Goal: Task Accomplishment & Management: Manage account settings

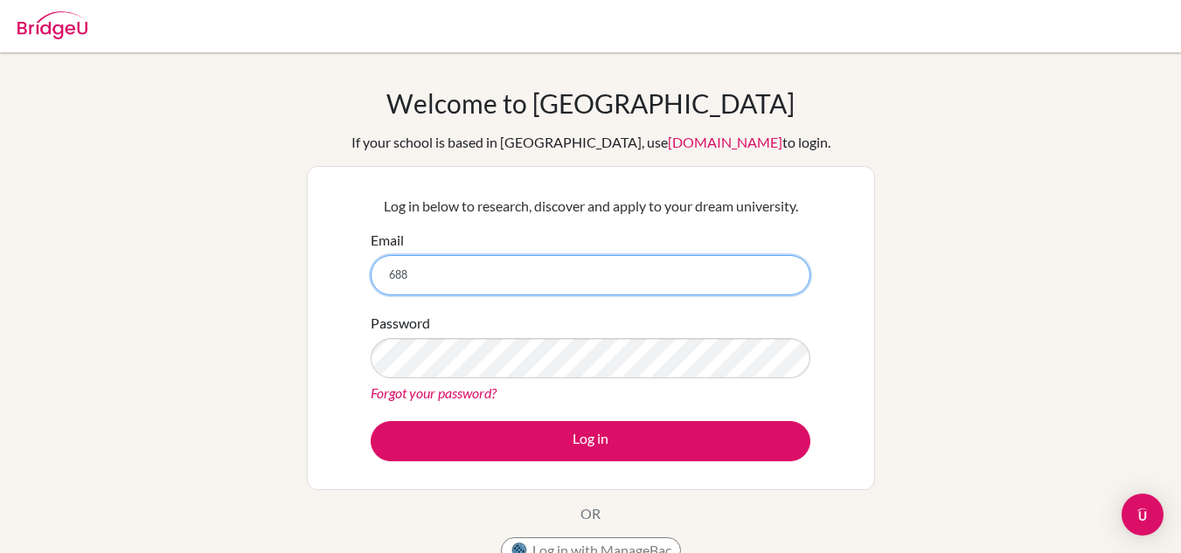
type input "[EMAIL_ADDRESS][DOMAIN_NAME]"
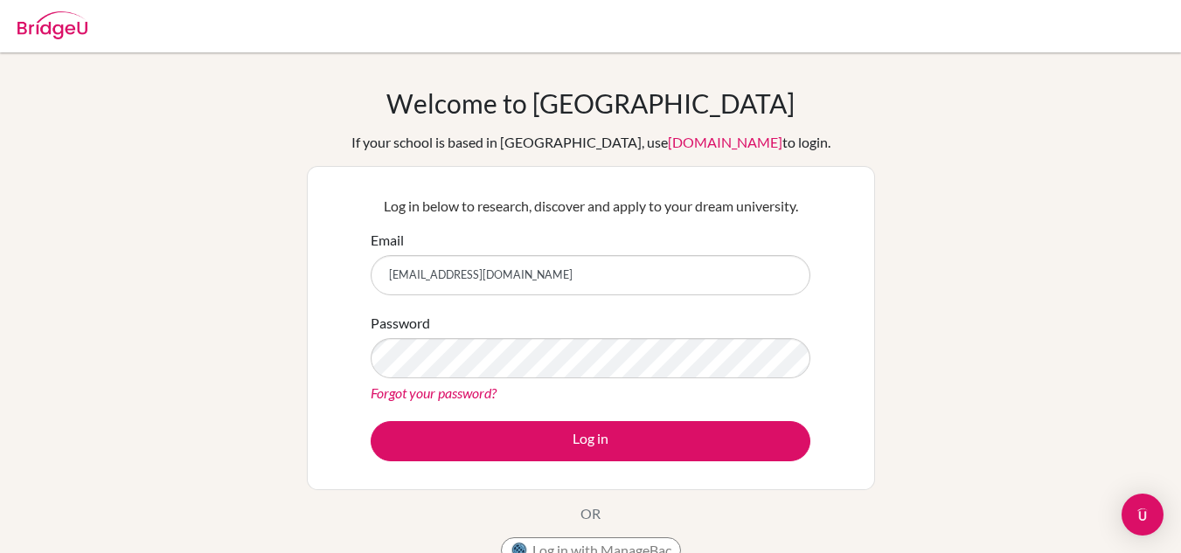
click at [465, 393] on link "Forgot your password?" at bounding box center [434, 393] width 126 height 17
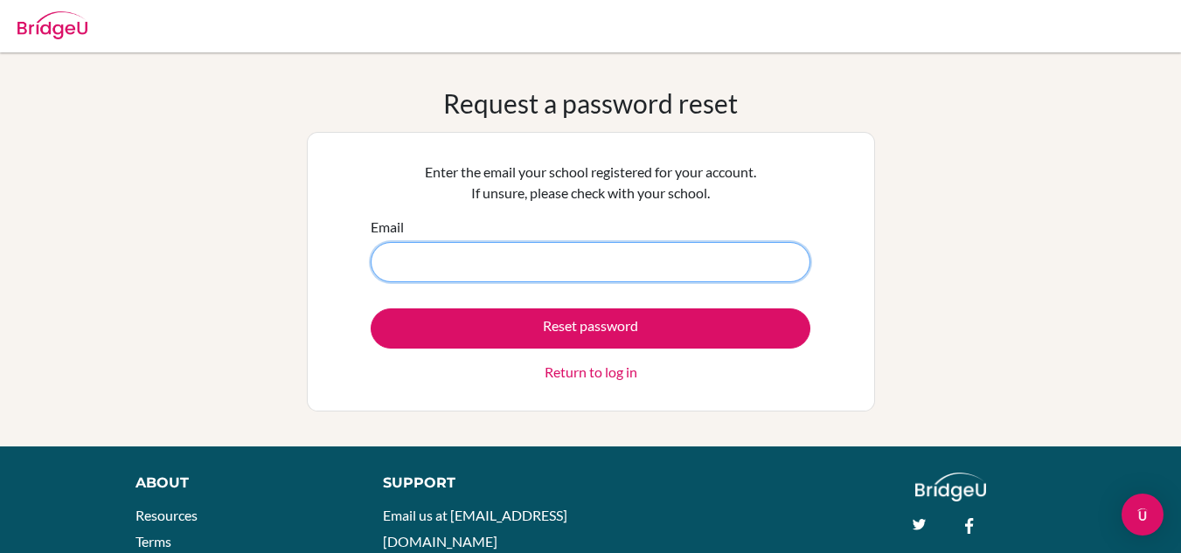
click at [603, 261] on input "Email" at bounding box center [591, 262] width 440 height 40
type input "[EMAIL_ADDRESS][DOMAIN_NAME]"
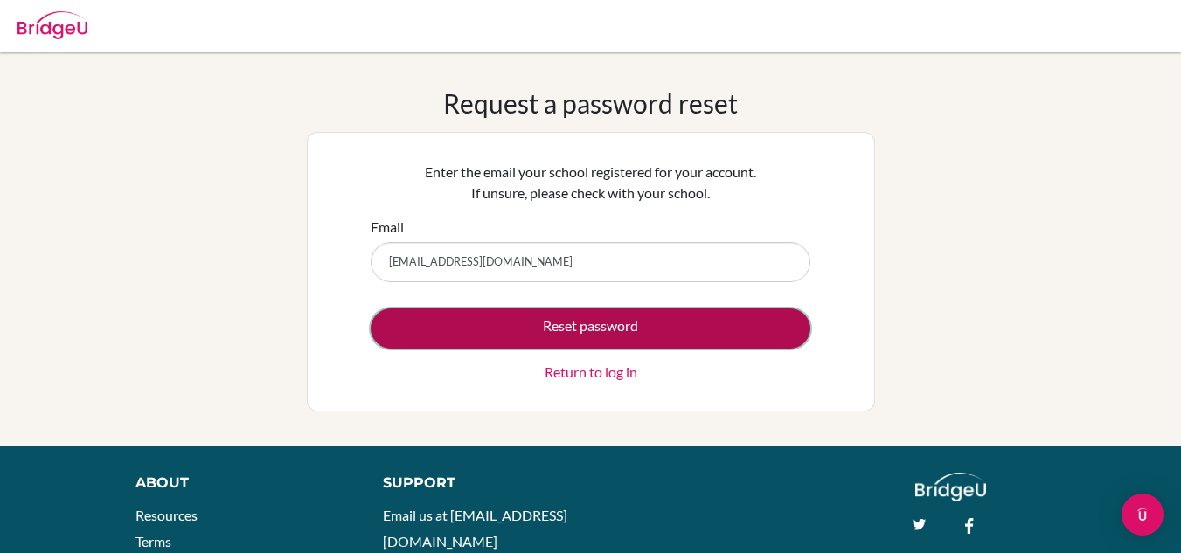
click at [563, 336] on button "Reset password" at bounding box center [591, 329] width 440 height 40
